Goal: Browse casually

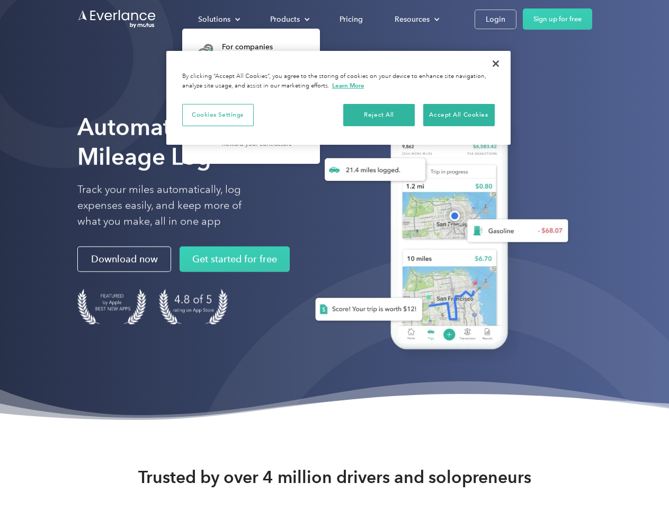
click at [219, 19] on div "Solutions" at bounding box center [214, 19] width 32 height 13
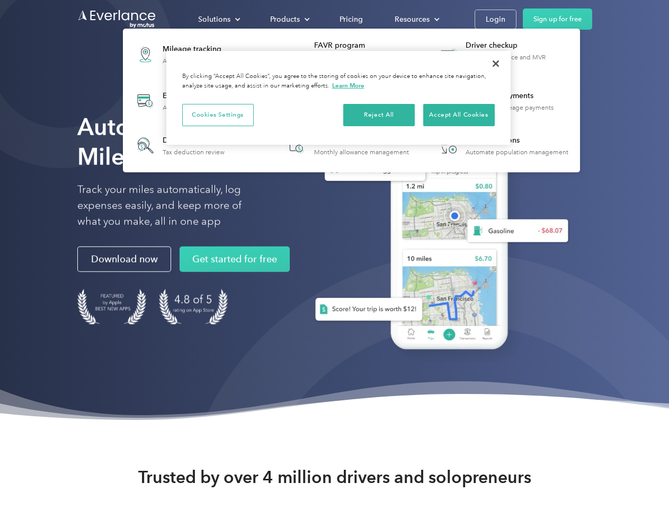
click at [289, 19] on div "Products" at bounding box center [285, 19] width 30 height 13
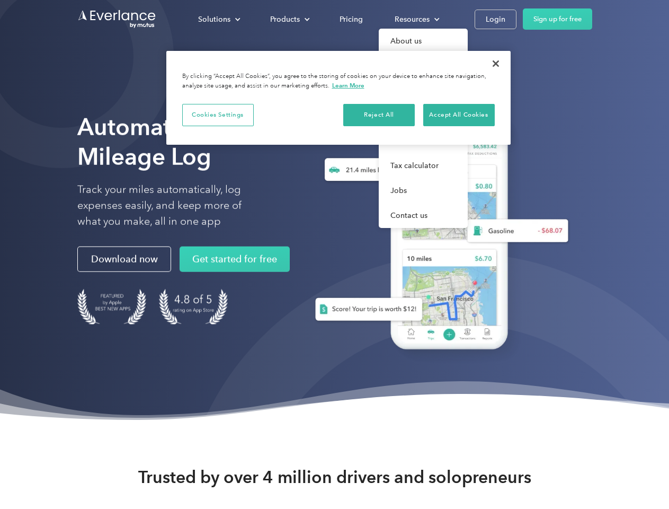
click at [416, 19] on div "Resources" at bounding box center [412, 19] width 35 height 13
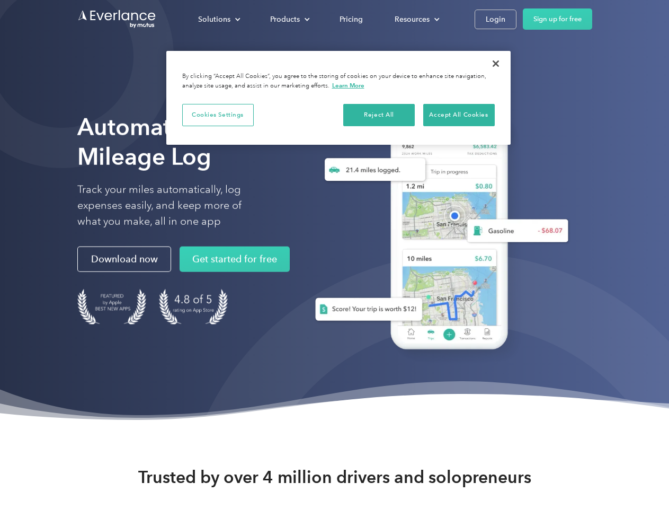
click at [218, 114] on button "Cookies Settings" at bounding box center [218, 115] width 72 height 22
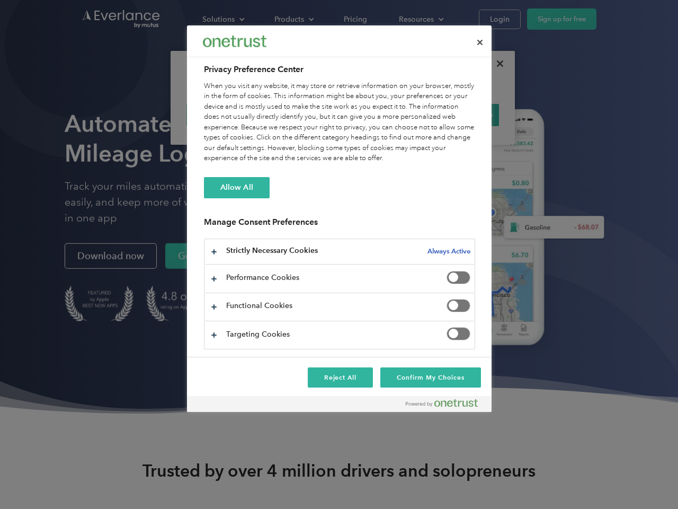
click at [379, 114] on div "When you visit any website, it may store or retrieve information on your browse…" at bounding box center [339, 122] width 271 height 83
click at [459, 114] on div "When you visit any website, it may store or retrieve information on your browse…" at bounding box center [339, 122] width 271 height 83
click at [496, 64] on div at bounding box center [339, 254] width 678 height 509
